Goal: Information Seeking & Learning: Learn about a topic

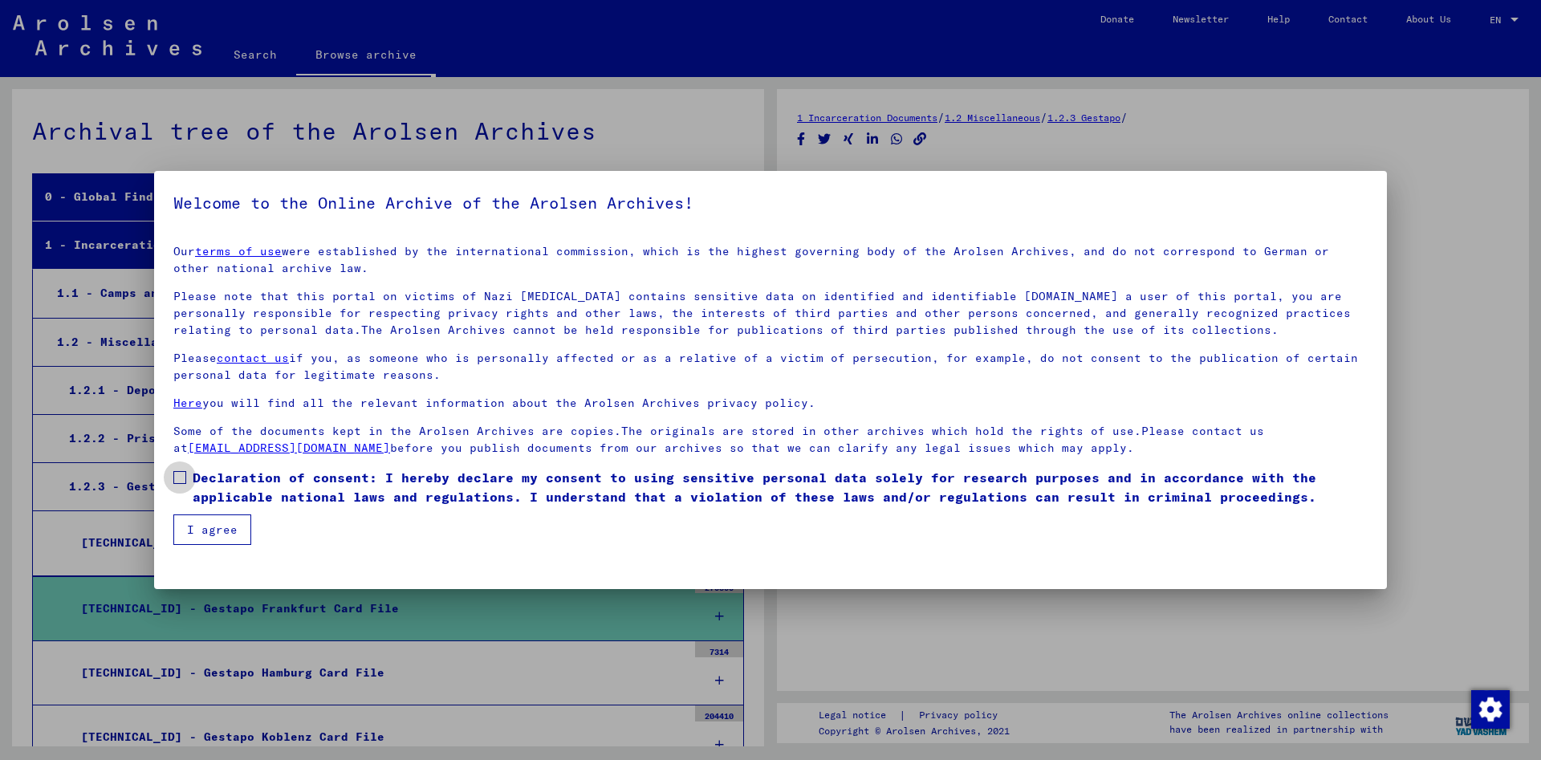
click at [452, 485] on span "Declaration of consent: I hereby declare my consent to using sensitive personal…" at bounding box center [780, 487] width 1175 height 39
click at [243, 522] on button "I agree" at bounding box center [212, 529] width 78 height 30
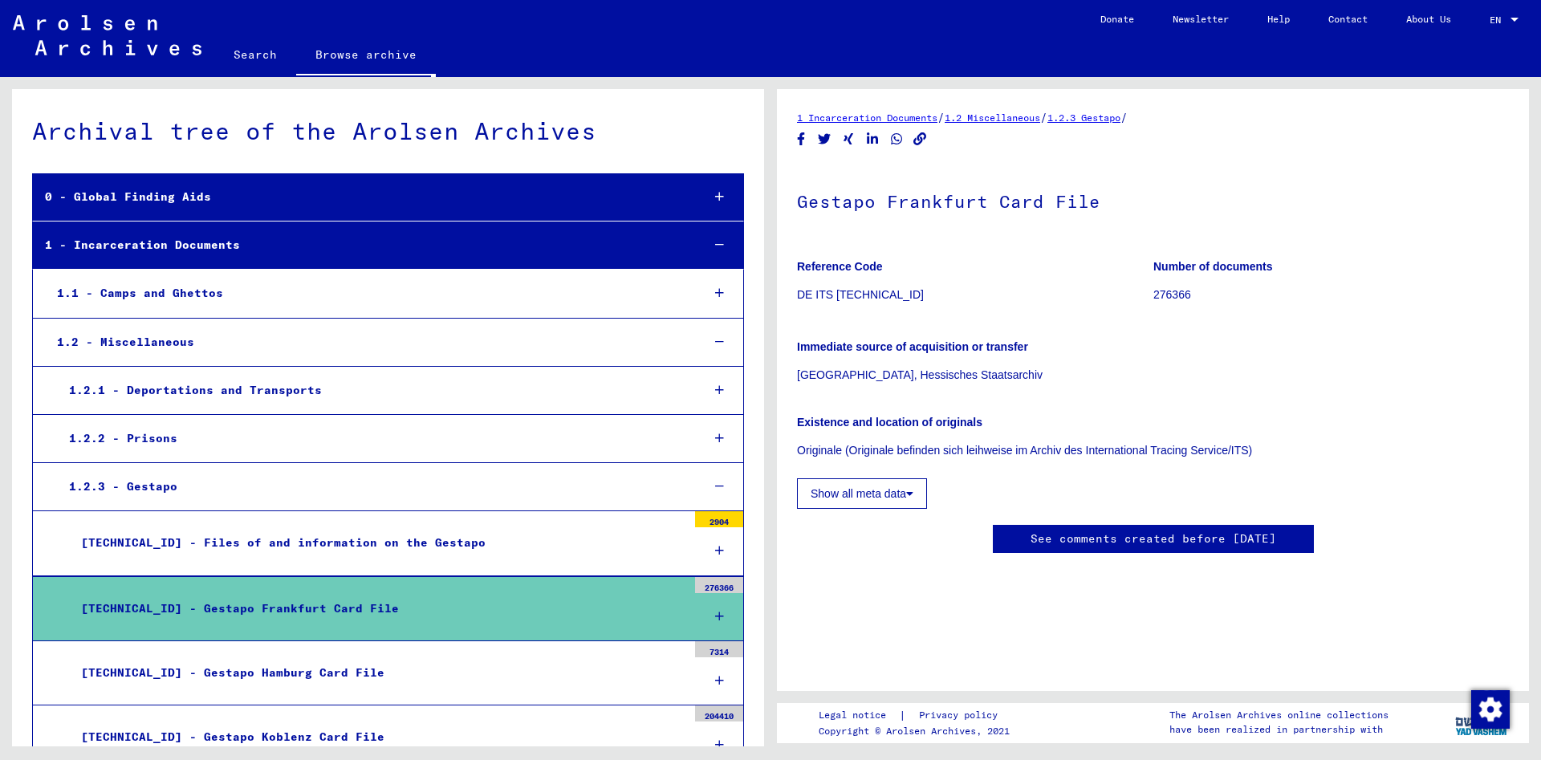
click at [925, 502] on button "Show all meta data" at bounding box center [862, 493] width 130 height 30
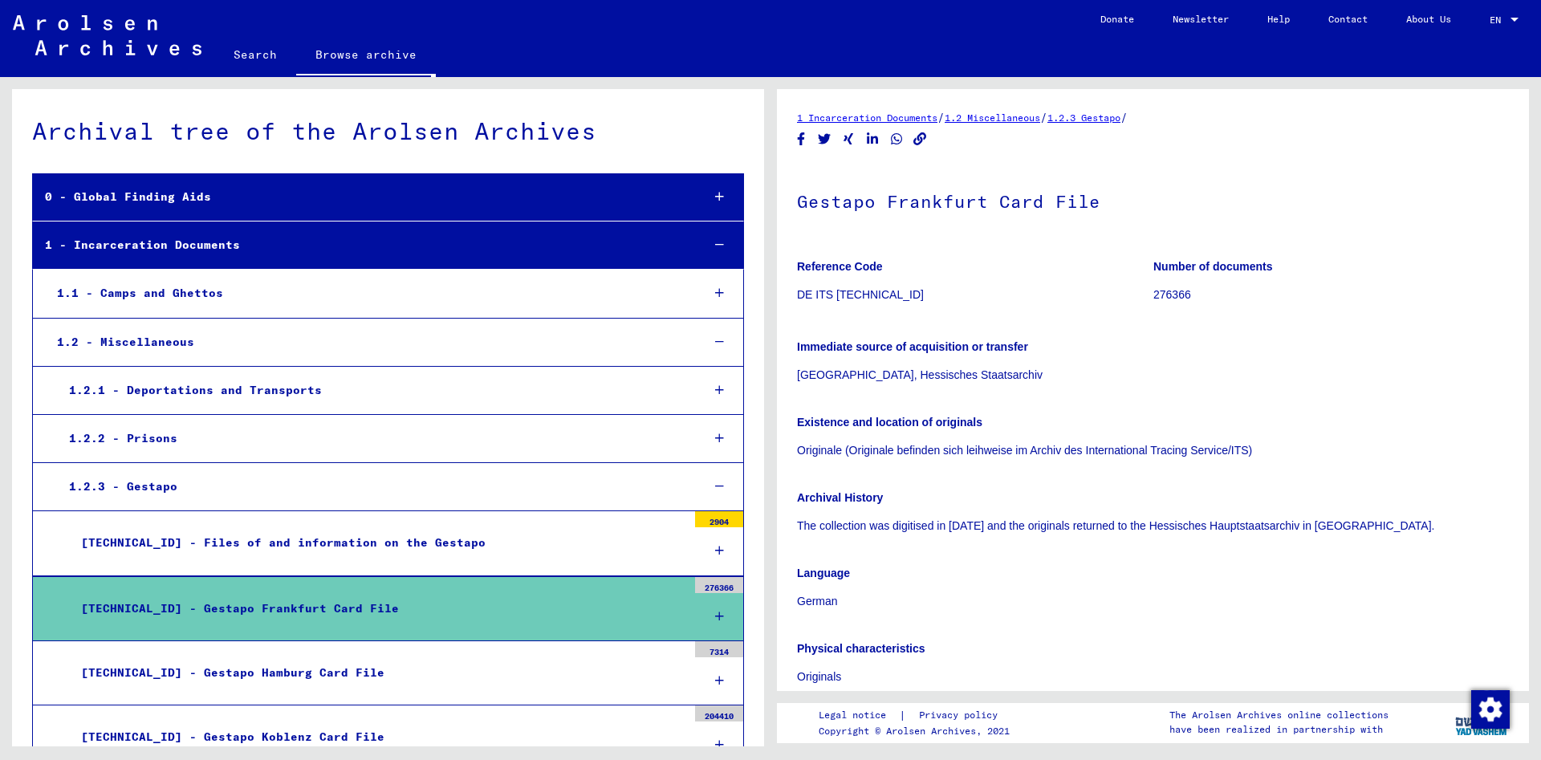
scroll to position [260, 0]
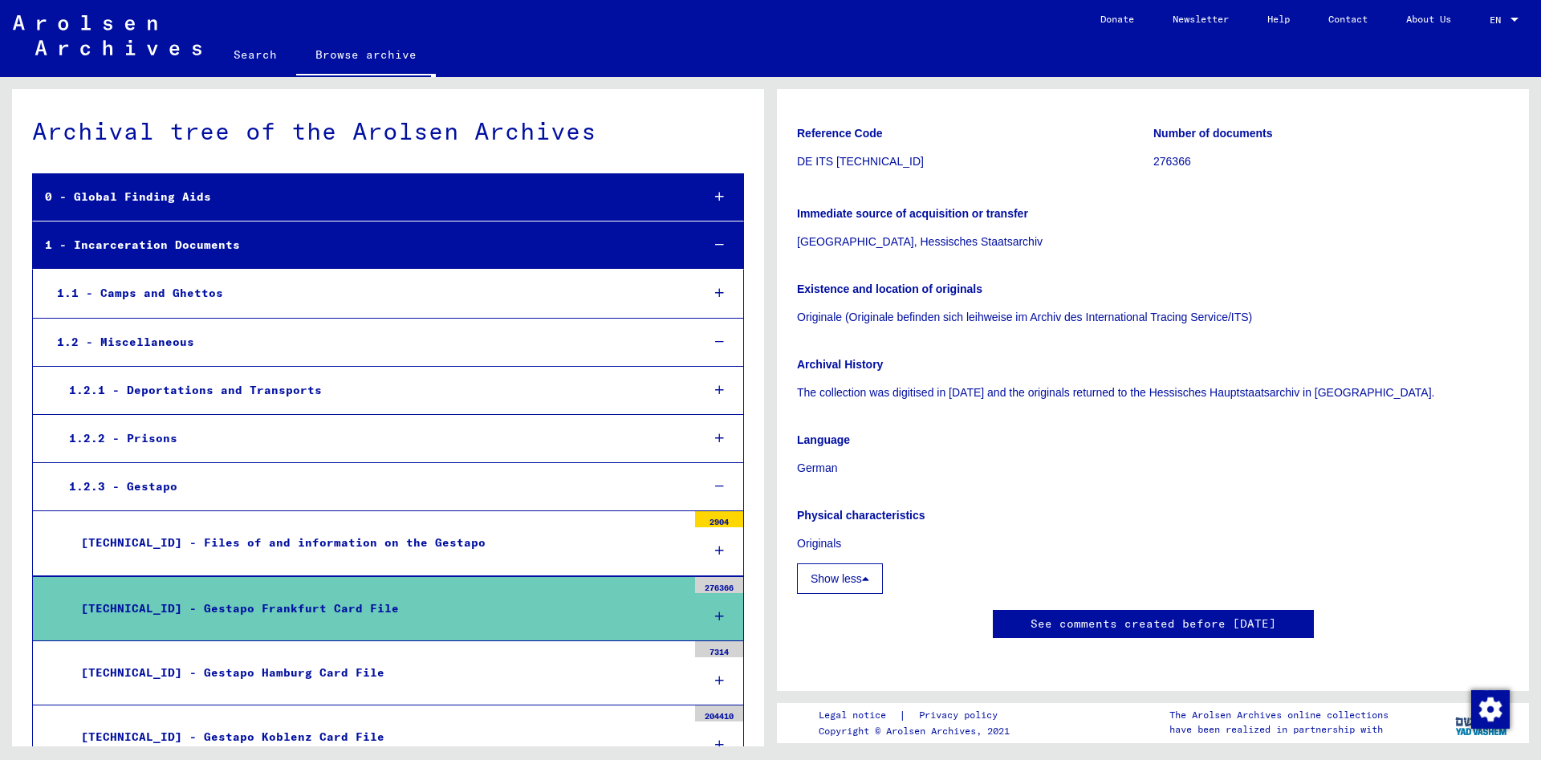
click at [817, 535] on p "Originals" at bounding box center [1153, 543] width 712 height 17
drag, startPoint x: 872, startPoint y: 364, endPoint x: 868, endPoint y: 378, distance: 14.8
click at [872, 488] on div "Physical characteristics Originals" at bounding box center [1153, 520] width 712 height 64
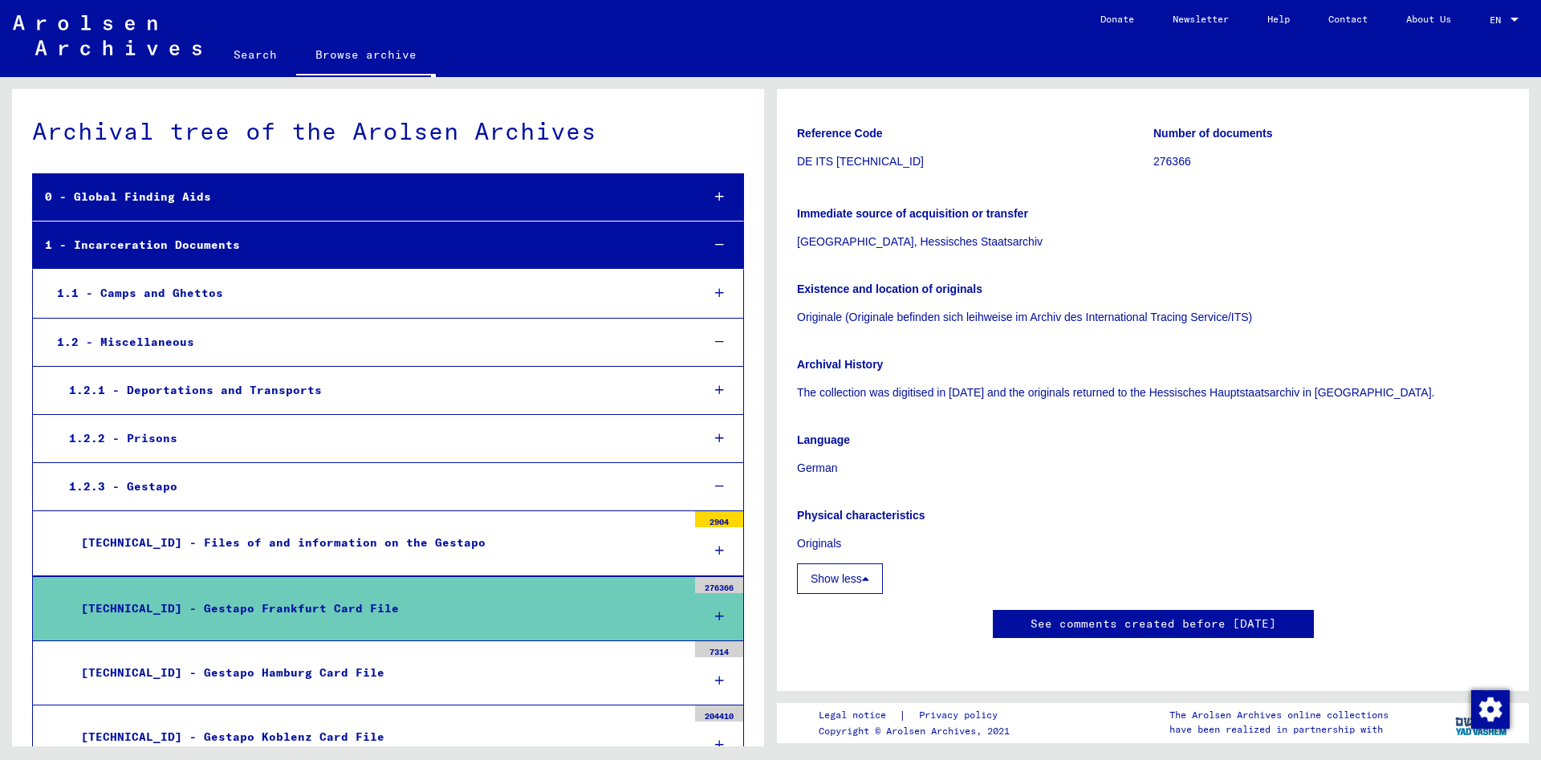
click at [868, 507] on p "Physical characteristics" at bounding box center [1153, 515] width 712 height 17
click at [868, 509] on b "Physical characteristics" at bounding box center [861, 515] width 128 height 13
click at [933, 445] on div "Archival History The collection was digitised in [DATE] and the originals retur…" at bounding box center [1153, 465] width 712 height 257
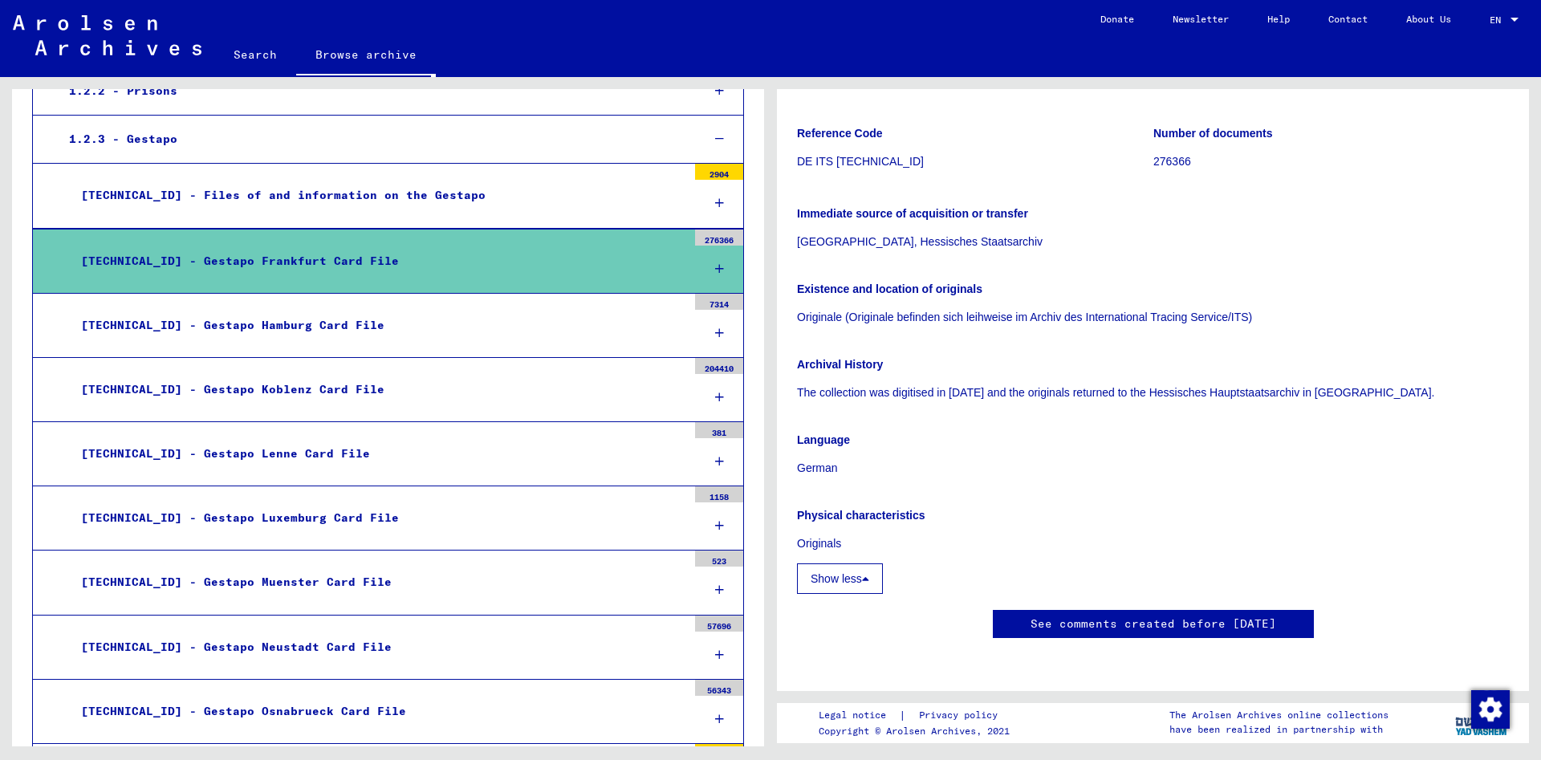
scroll to position [347, 0]
